Goal: Information Seeking & Learning: Learn about a topic

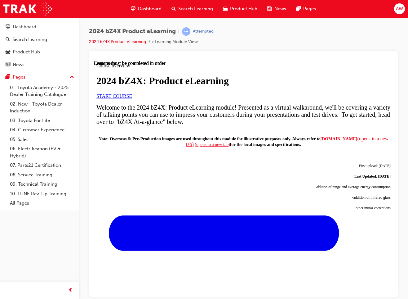
drag, startPoint x: 284, startPoint y: 132, endPoint x: 266, endPoint y: 138, distance: 18.4
click at [282, 99] on div at bounding box center [244, 99] width 295 height 0
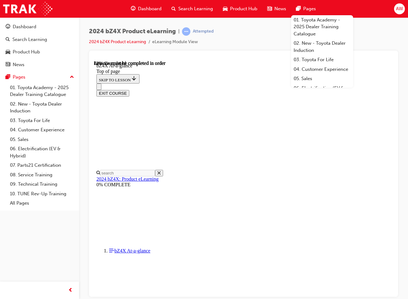
scroll to position [1095, 0]
drag, startPoint x: 238, startPoint y: 123, endPoint x: 247, endPoint y: 168, distance: 46.3
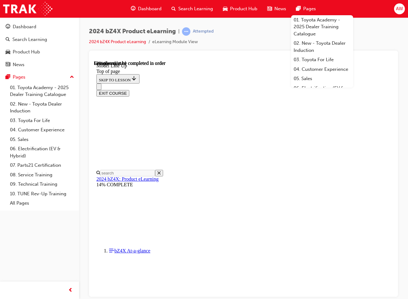
drag, startPoint x: 264, startPoint y: 123, endPoint x: 246, endPoint y: 232, distance: 110.1
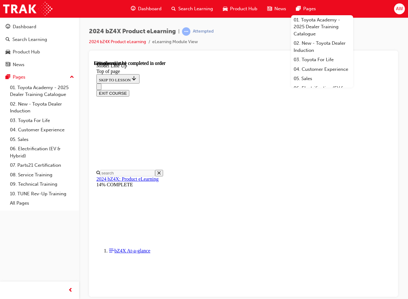
drag, startPoint x: 268, startPoint y: 237, endPoint x: 238, endPoint y: 124, distance: 117.0
copy tbody "Motor Configuration & Output Kerb Weight (kg) Maximum Braked Towing Capacity (k…"
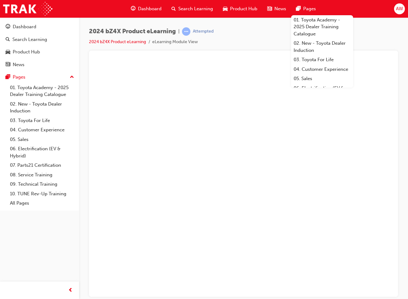
click at [216, 214] on button "Unzoom image" at bounding box center [243, 178] width 299 height 236
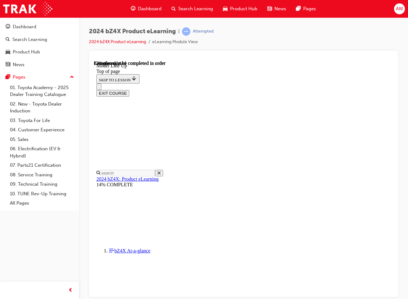
scroll to position [908, 0]
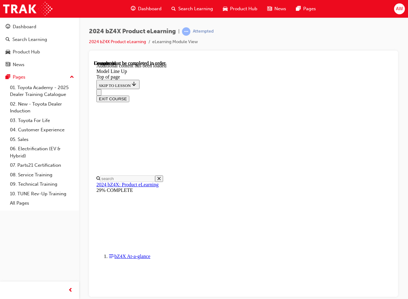
scroll to position [1079, 0]
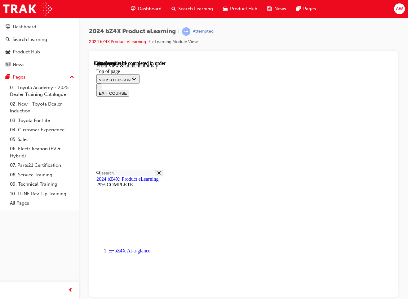
scroll to position [143, 0]
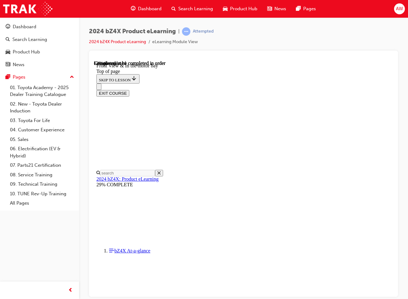
scroll to position [737, 0]
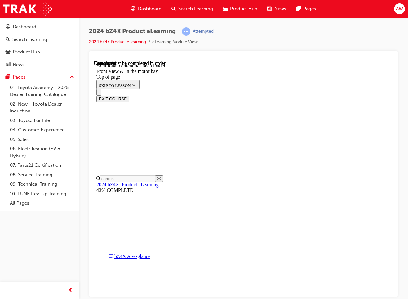
scroll to position [906, 0]
drag, startPoint x: 310, startPoint y: 155, endPoint x: 301, endPoint y: 156, distance: 9.0
drag, startPoint x: 251, startPoint y: 152, endPoint x: 271, endPoint y: 151, distance: 19.9
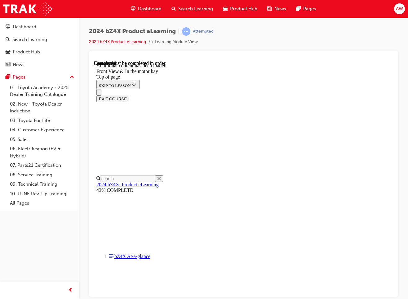
drag, startPoint x: 259, startPoint y: 188, endPoint x: 283, endPoint y: 188, distance: 24.2
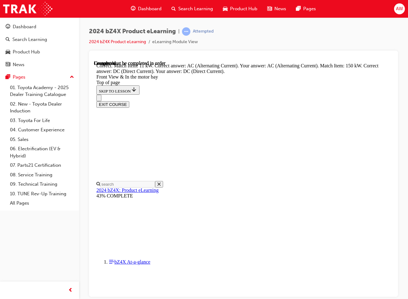
scroll to position [970, 0]
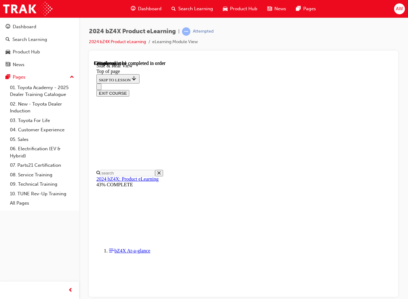
scroll to position [174, 0]
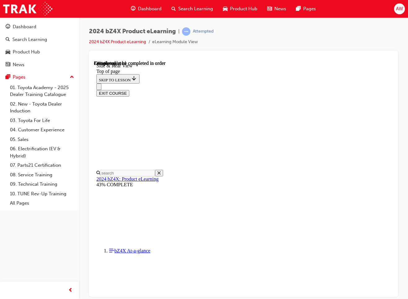
scroll to position [73, 0]
